Goal: Navigation & Orientation: Find specific page/section

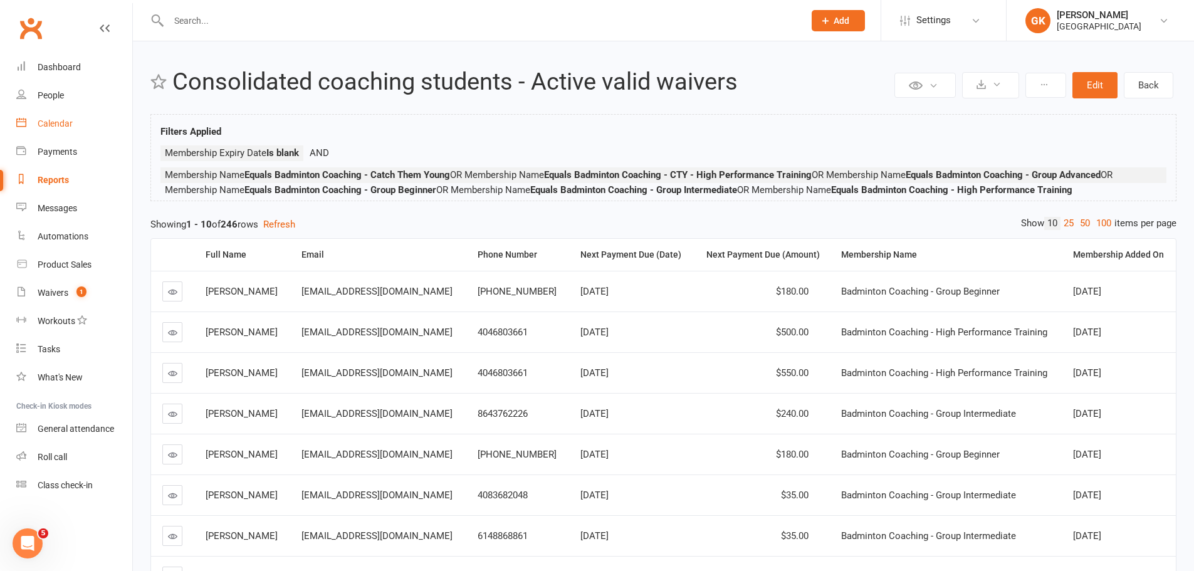
click at [65, 114] on link "Calendar" at bounding box center [74, 124] width 116 height 28
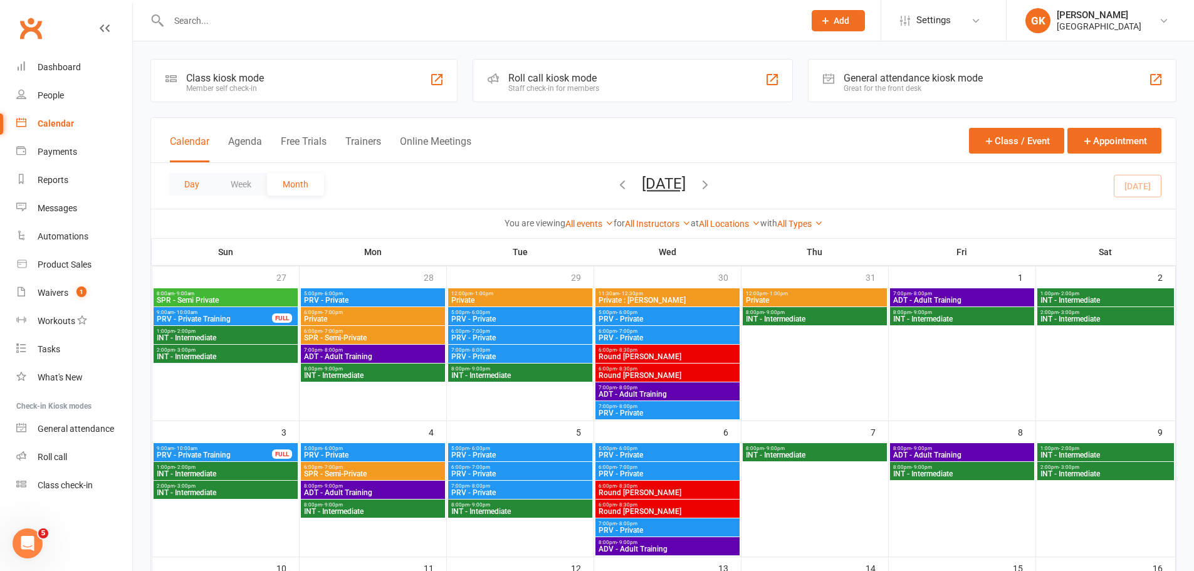
click at [188, 181] on button "Day" at bounding box center [192, 184] width 46 height 23
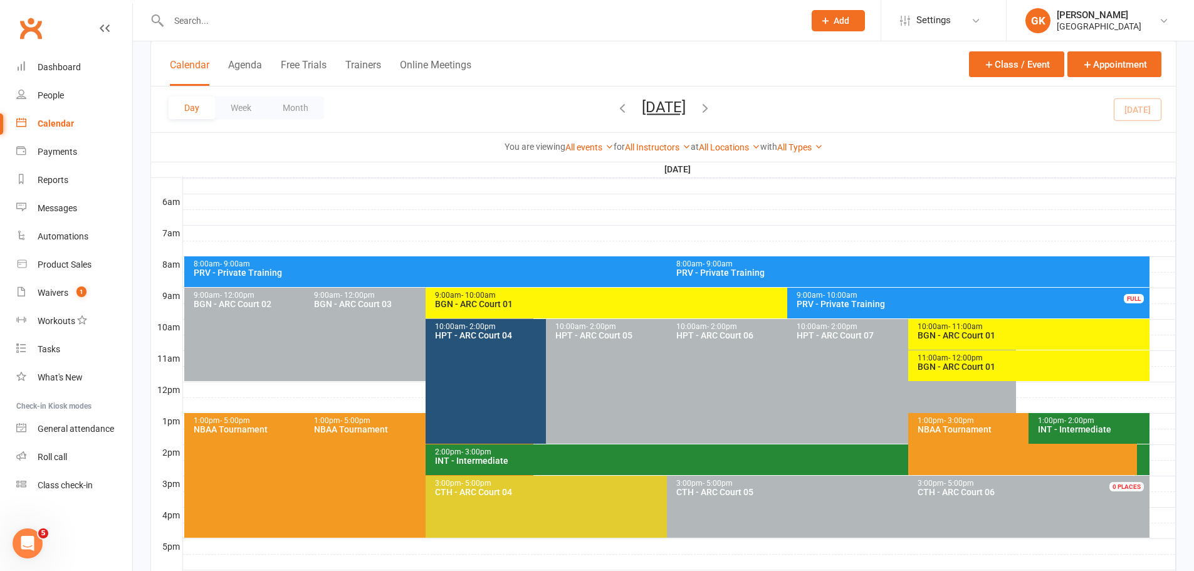
scroll to position [251, 0]
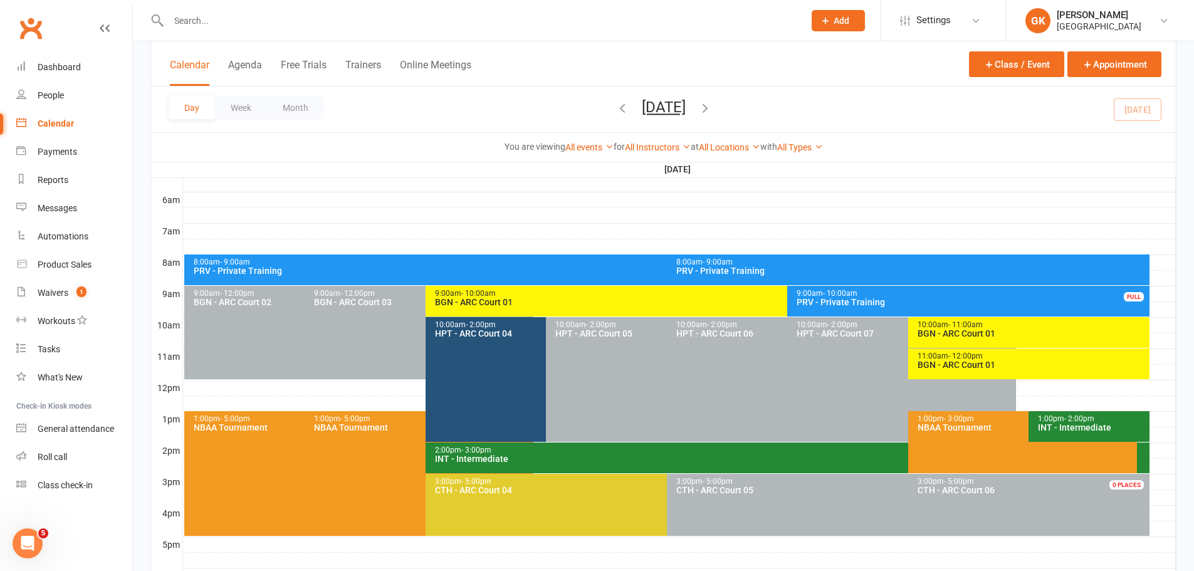
click at [466, 449] on span "- 3:00pm" at bounding box center [476, 450] width 30 height 9
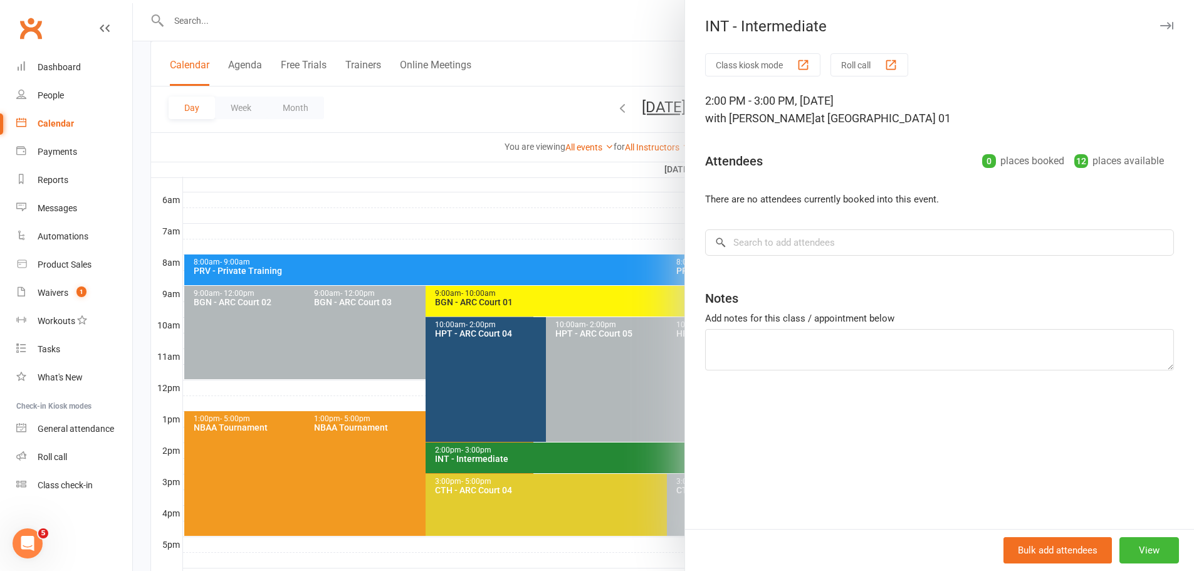
click at [424, 203] on div at bounding box center [663, 285] width 1061 height 571
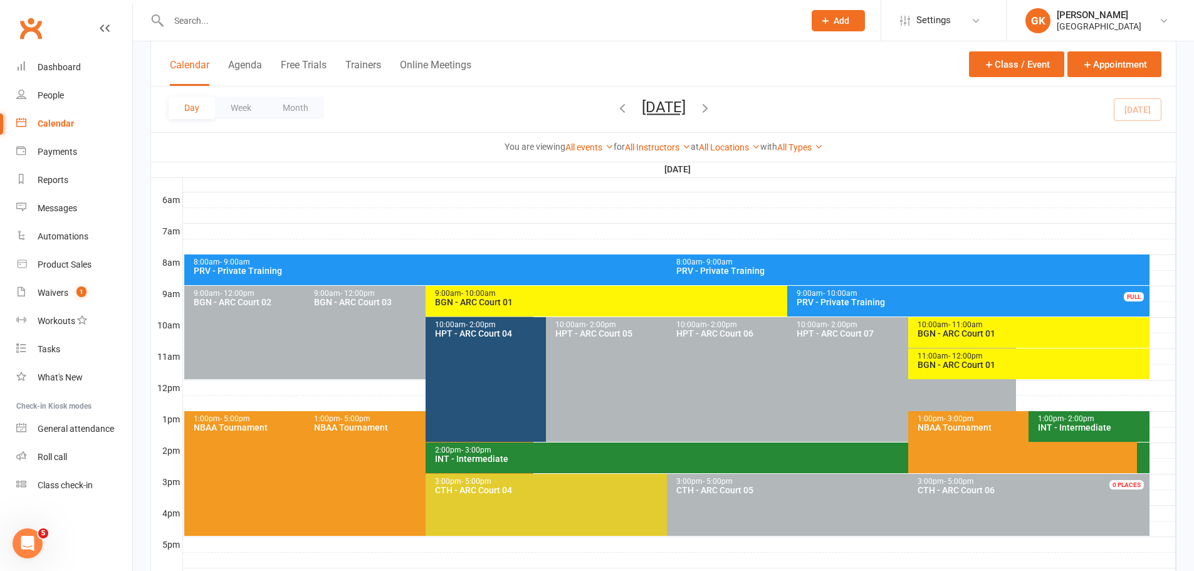
click at [1095, 429] on div "INT - Intermediate" at bounding box center [1093, 427] width 110 height 9
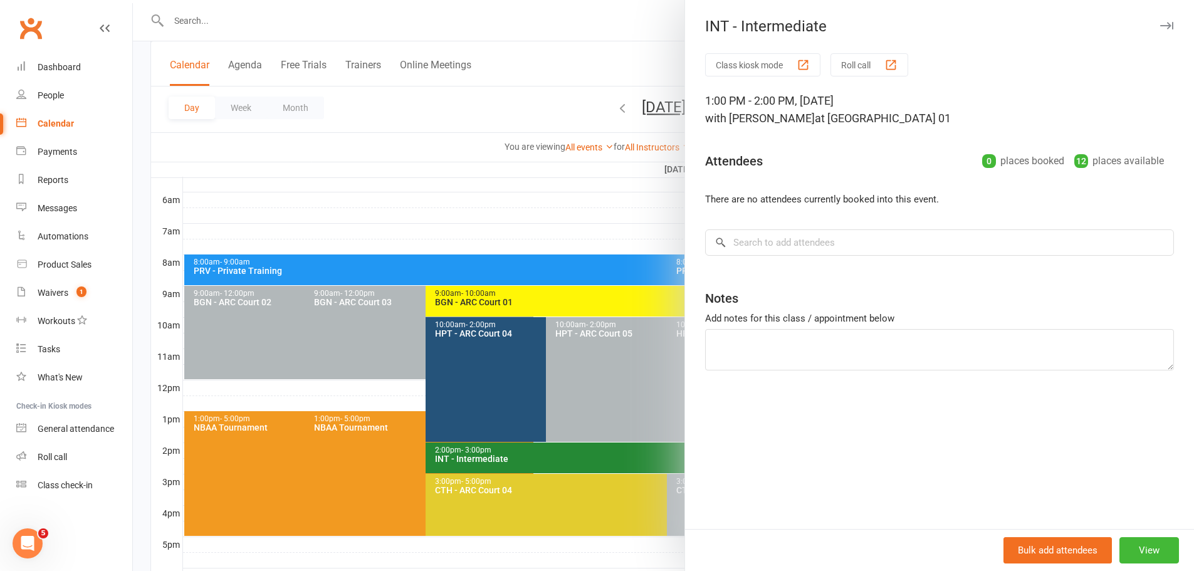
click at [625, 11] on div at bounding box center [663, 285] width 1061 height 571
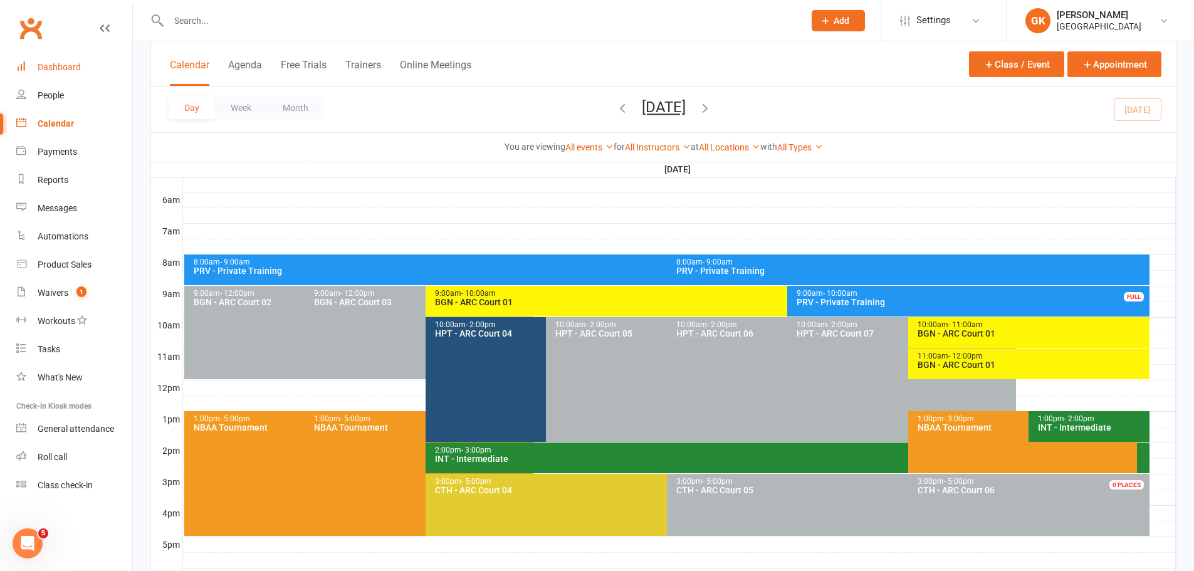
click at [51, 67] on div "Dashboard" at bounding box center [59, 67] width 43 height 10
